Goal: Task Accomplishment & Management: Manage account settings

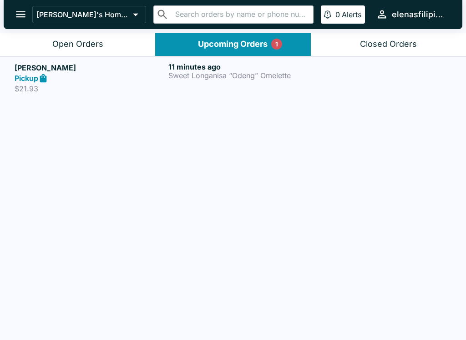
click at [24, 13] on icon "open drawer" at bounding box center [21, 14] width 12 height 12
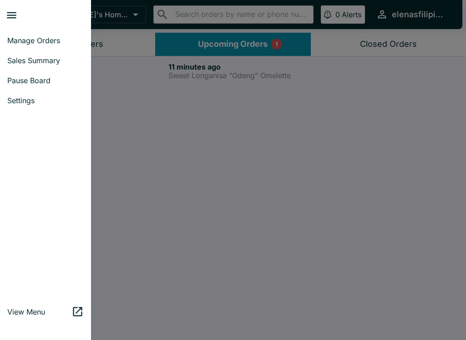
click at [63, 75] on link "Pause Board" at bounding box center [45, 80] width 91 height 20
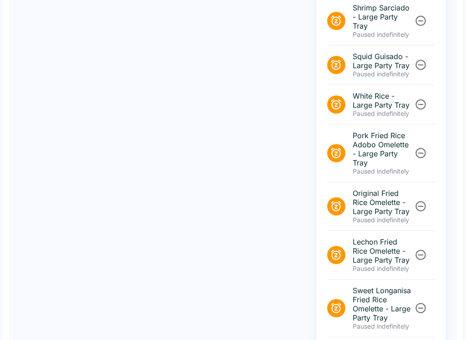
scroll to position [1026, 0]
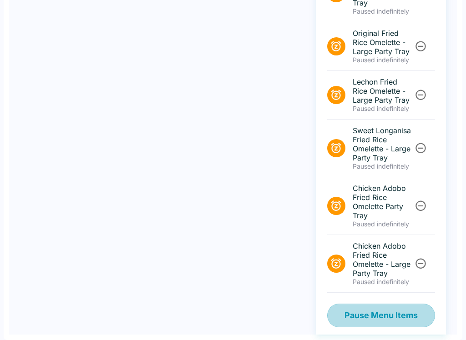
click at [363, 317] on button "Pause Menu Items" at bounding box center [381, 316] width 108 height 24
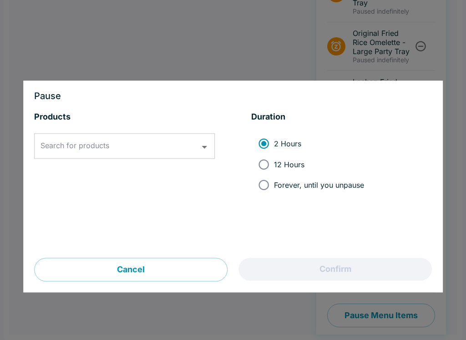
click at [58, 148] on div "Search for products Search for products" at bounding box center [124, 146] width 180 height 25
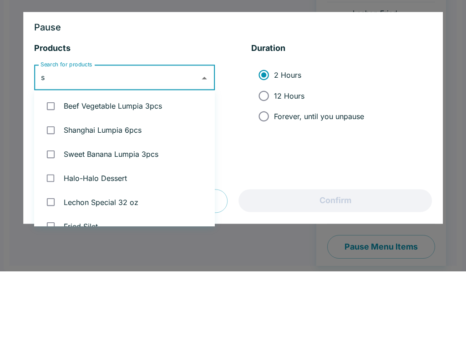
type input "sh"
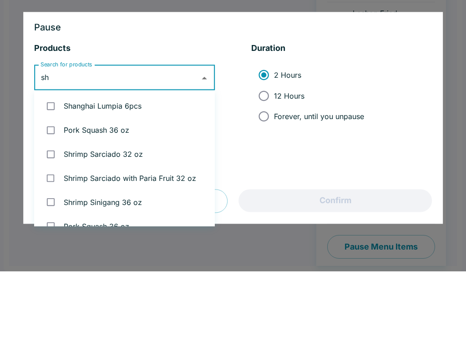
click at [57, 165] on input "checkbox" at bounding box center [50, 174] width 19 height 19
checkbox input "true"
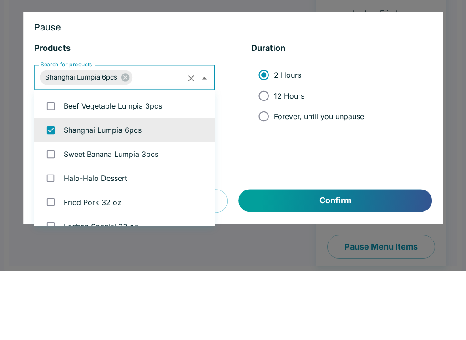
click at [268, 175] on input "Forever, until you unpause" at bounding box center [263, 185] width 20 height 20
radio input "true"
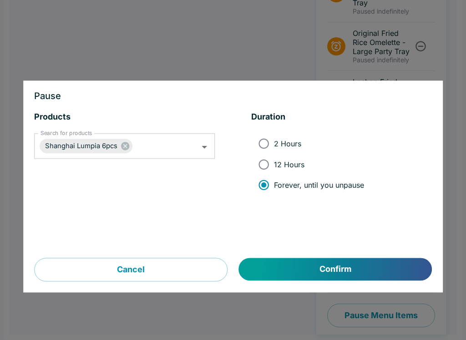
click at [314, 278] on button "Confirm" at bounding box center [335, 269] width 193 height 23
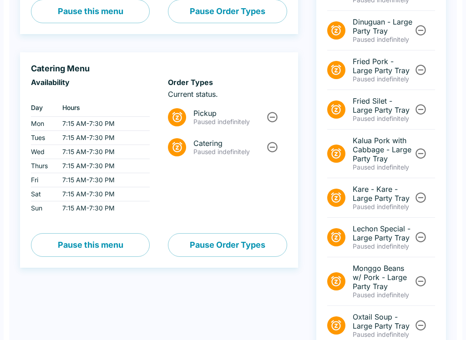
scroll to position [0, 0]
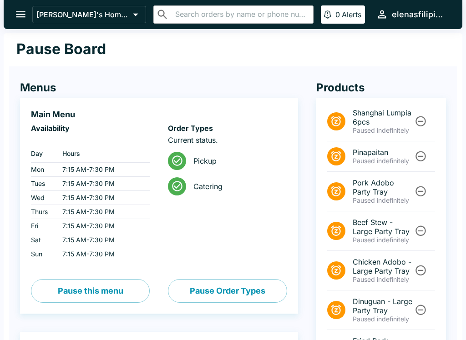
click at [25, 5] on button "open drawer" at bounding box center [20, 14] width 23 height 23
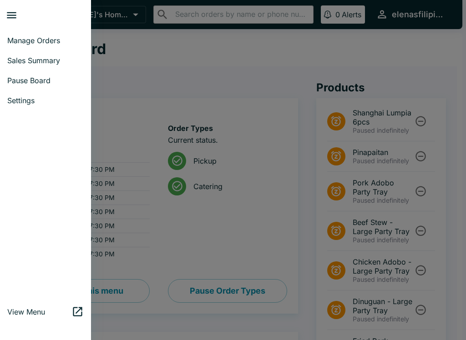
click at [25, 43] on span "Manage Orders" at bounding box center [45, 40] width 76 height 9
